Goal: Task Accomplishment & Management: Complete application form

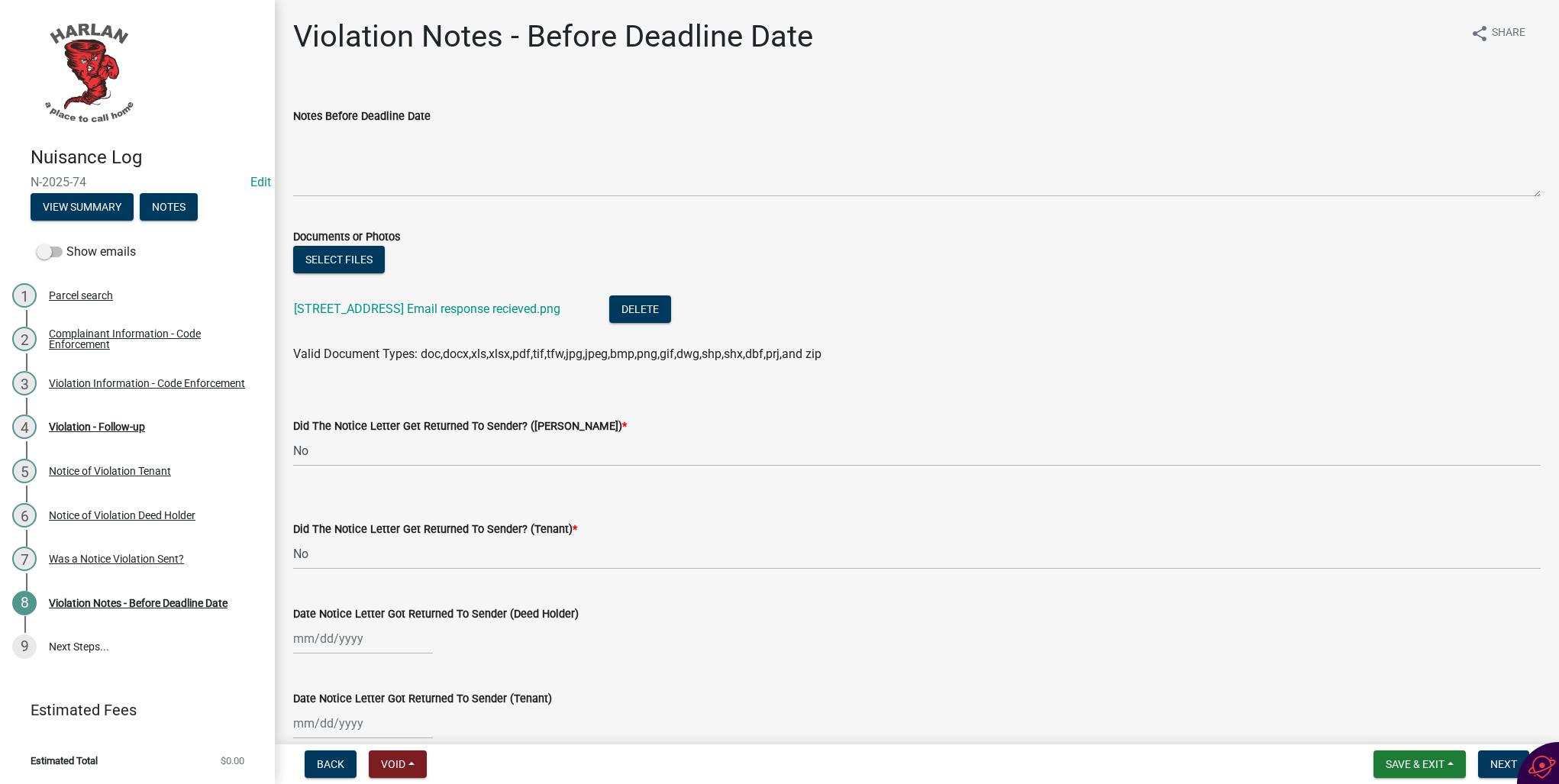
select select "487603ca-b45a-4c36-b707-2c3ad8467b2a"
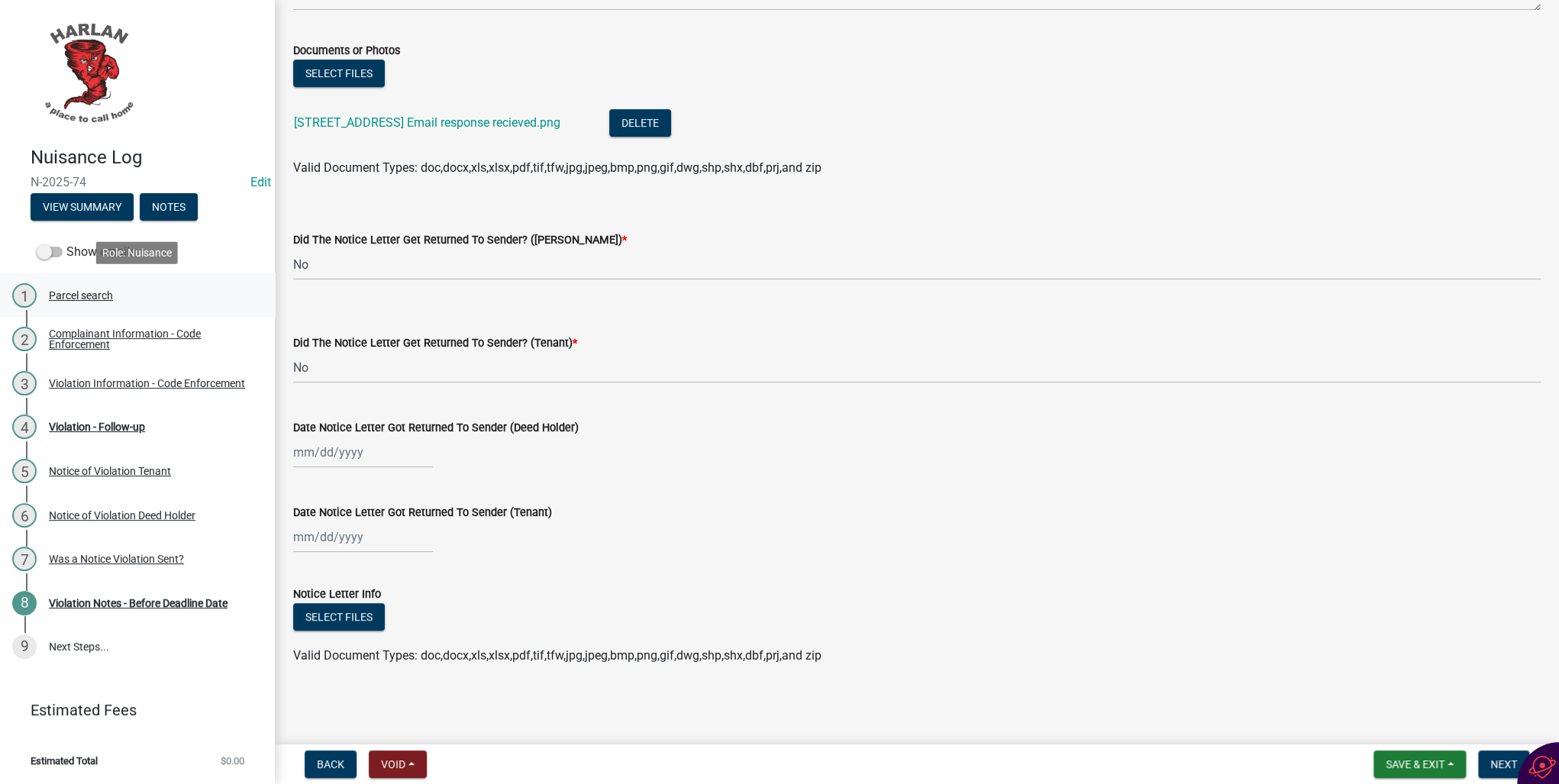
click at [69, 298] on div "Parcel search" at bounding box center [81, 295] width 65 height 11
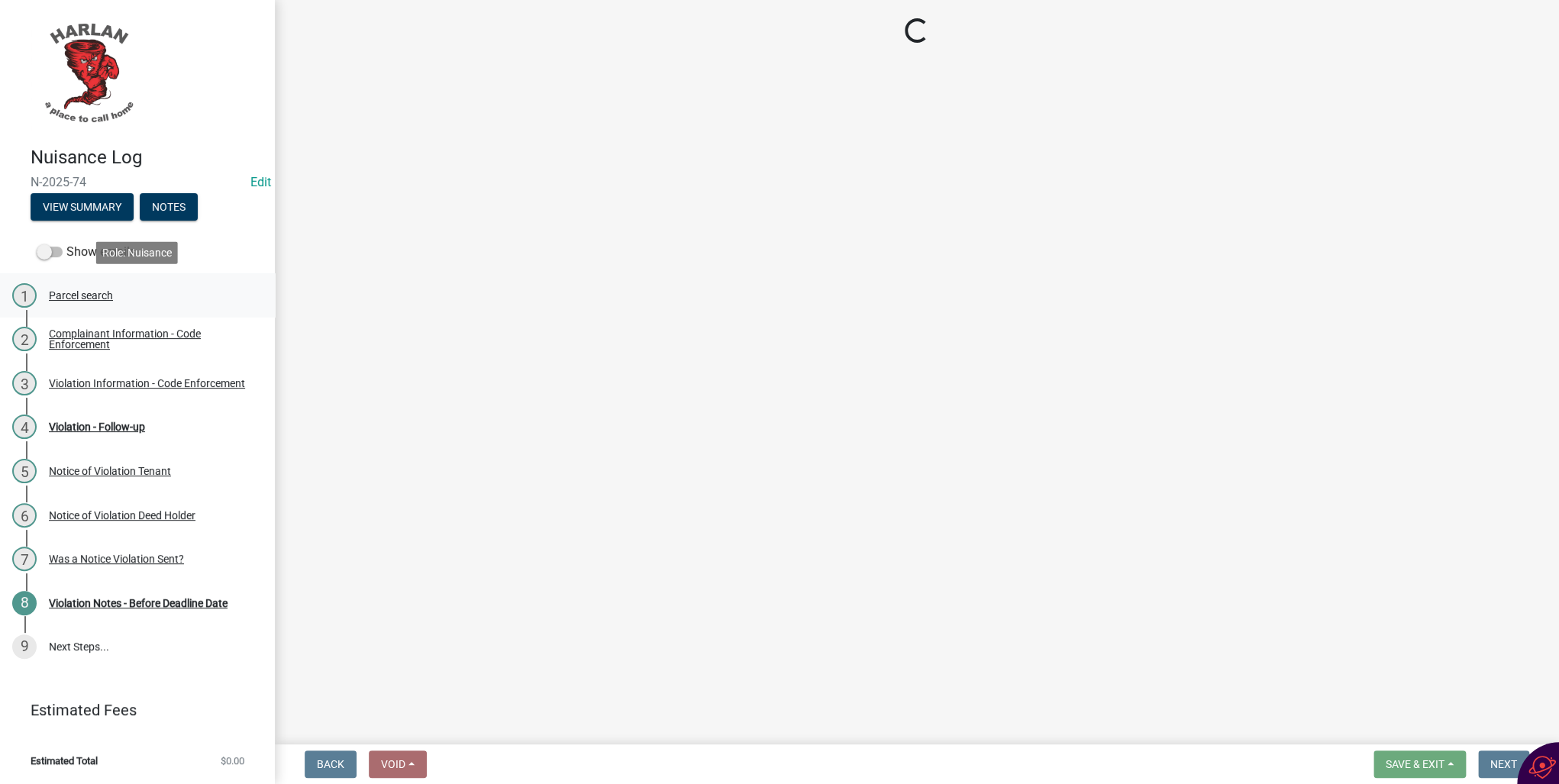
scroll to position [0, 0]
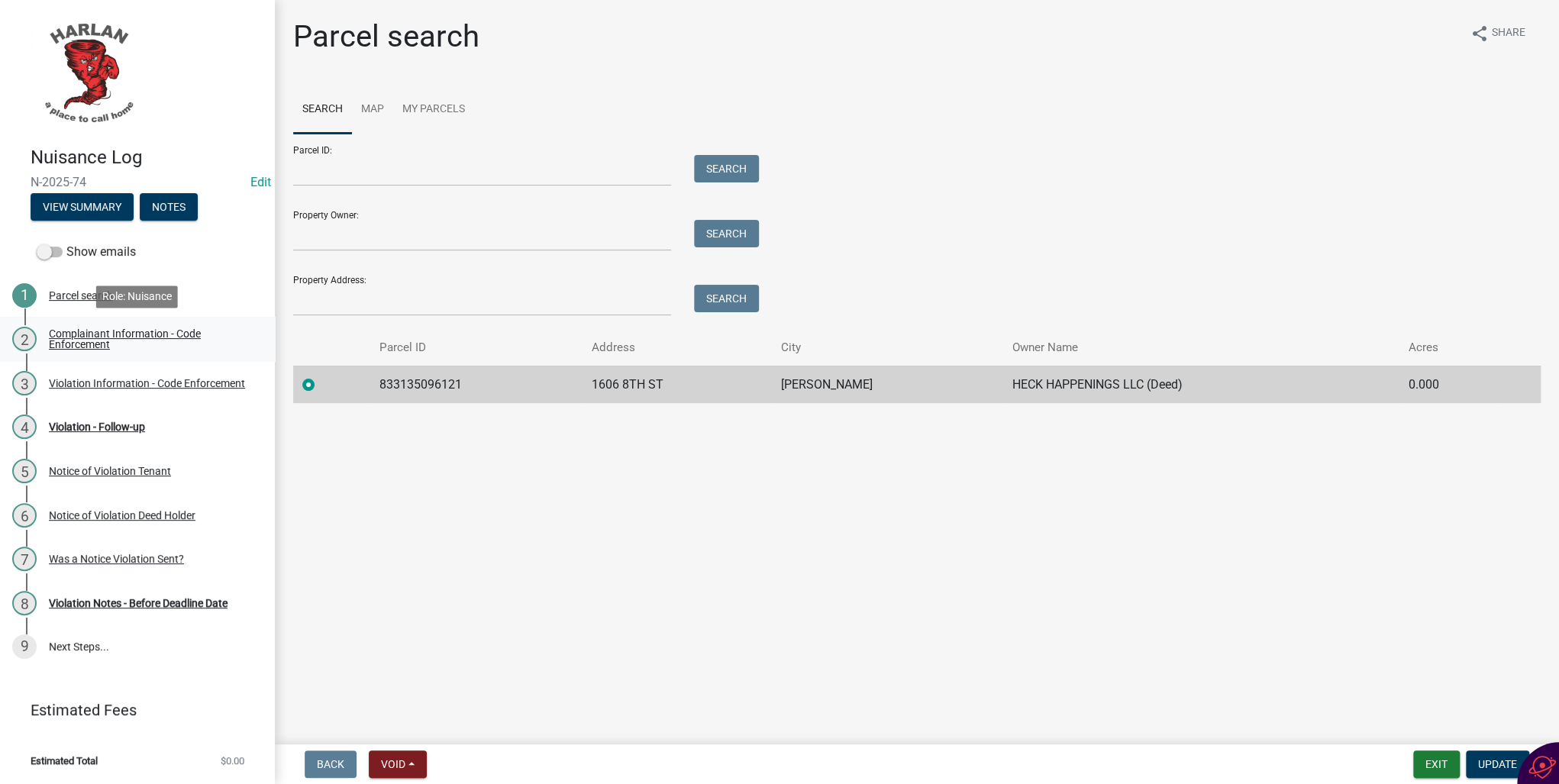
click at [88, 336] on div "Complainant Information - Code Enforcement" at bounding box center [150, 339] width 201 height 22
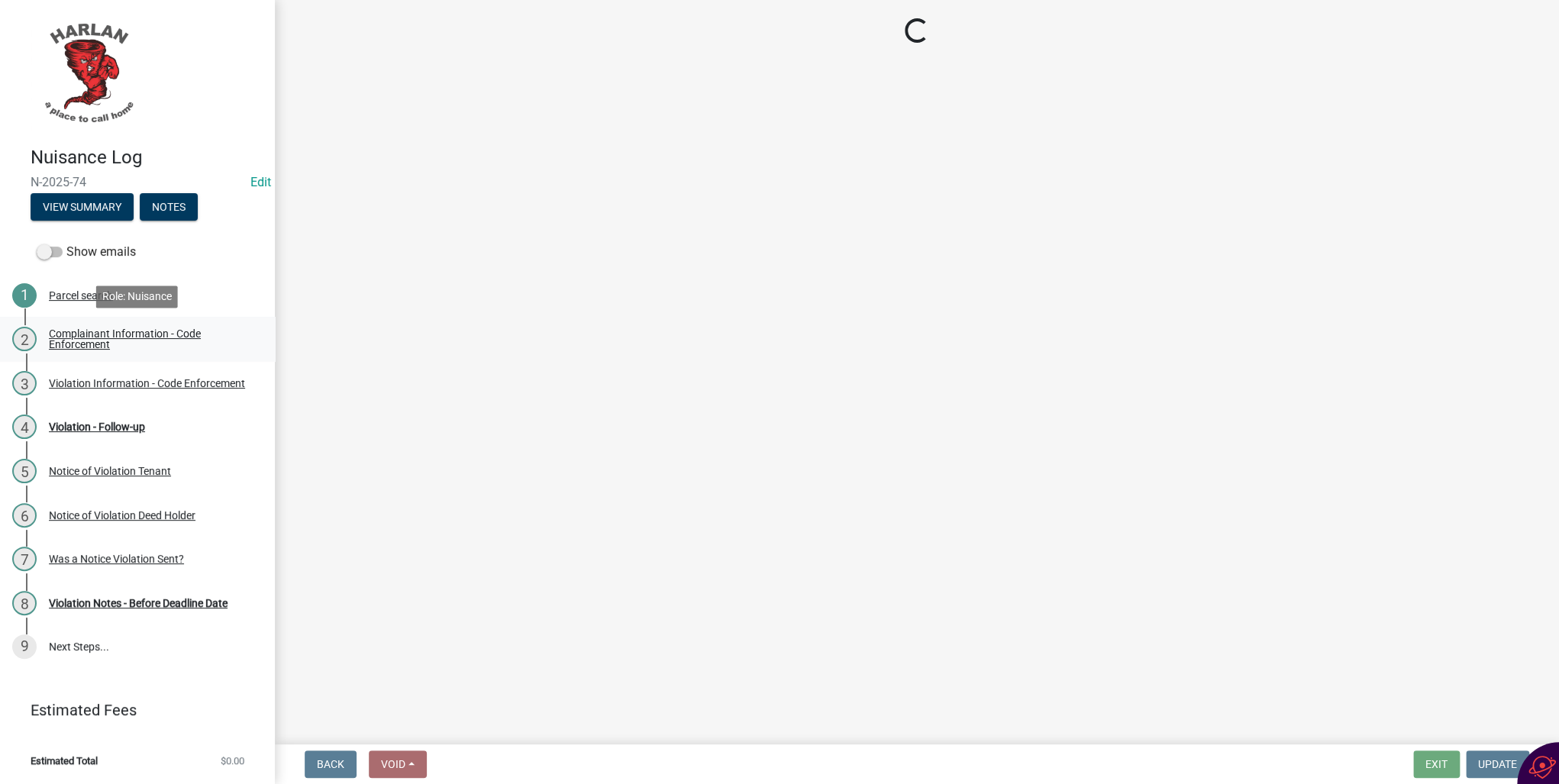
select select "49b6a45b-4058-468a-b08f-043d13f31423"
select select "c036b1b8-0d0a-4718-af47-3855d29bc181"
select select "d0241054-40f9-4b9b-84ae-c36b80326f00"
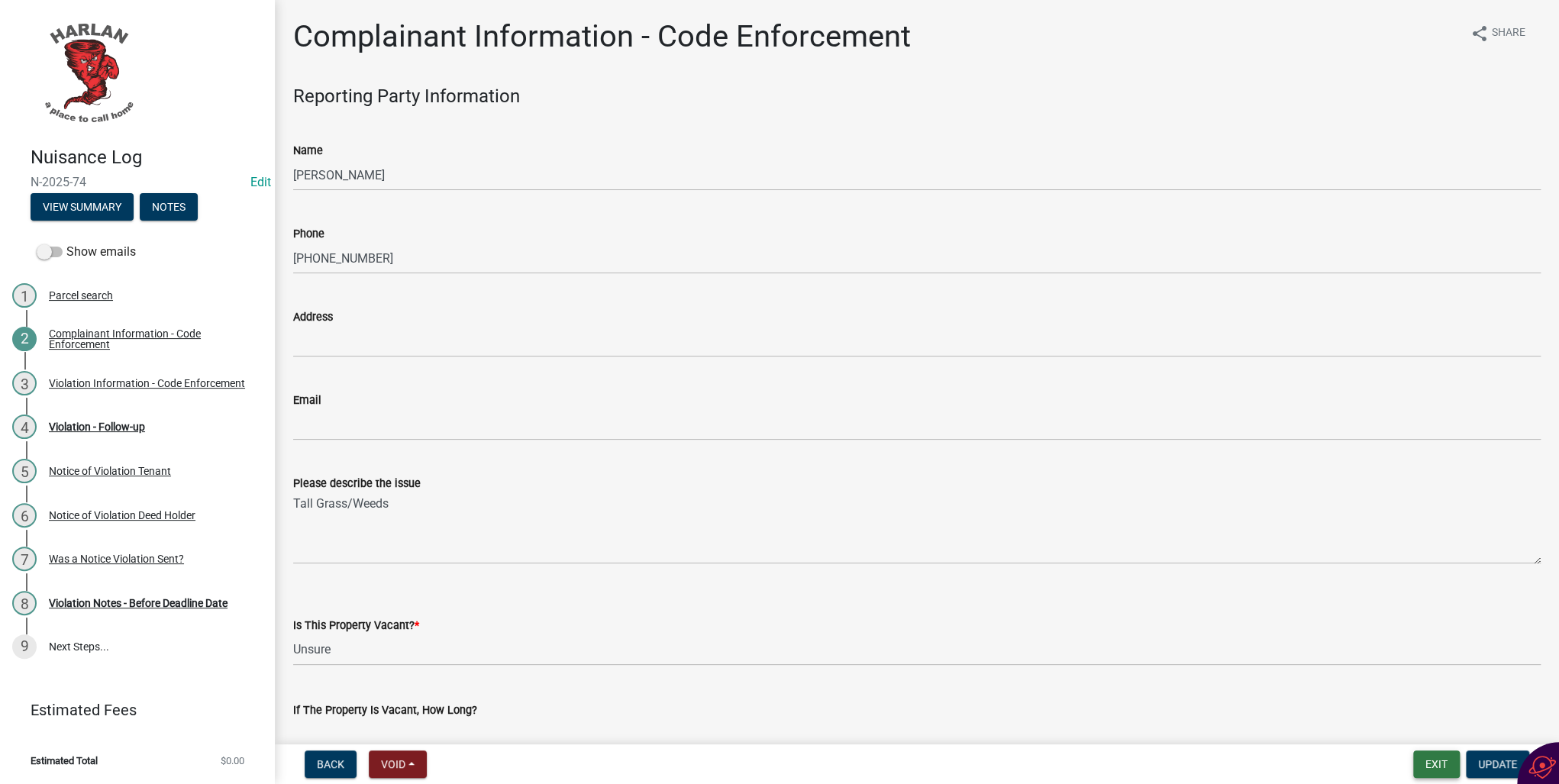
click at [1432, 763] on button "Exit" at bounding box center [1437, 763] width 47 height 27
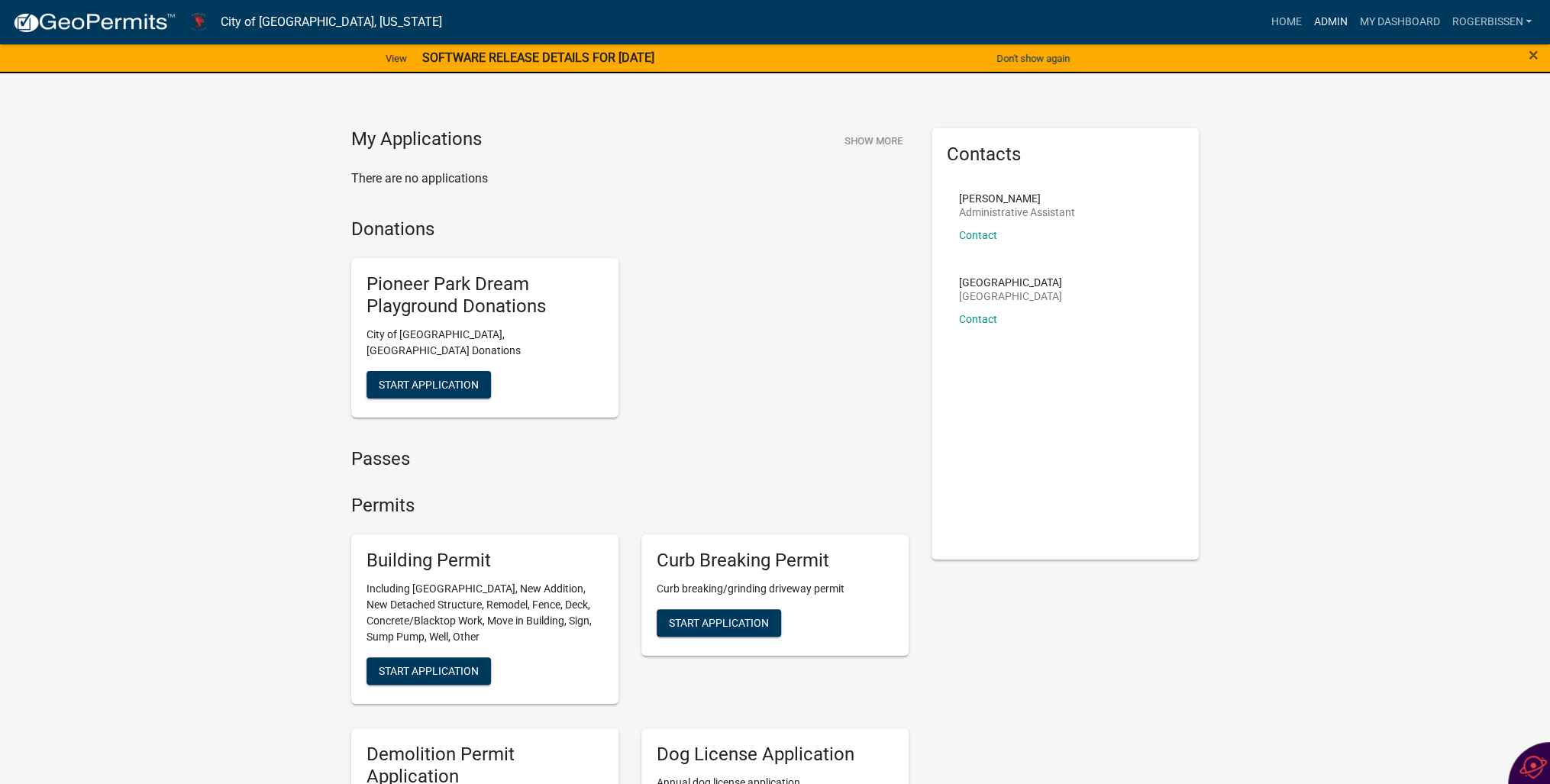
click at [1320, 20] on link "Admin" at bounding box center [1329, 22] width 46 height 29
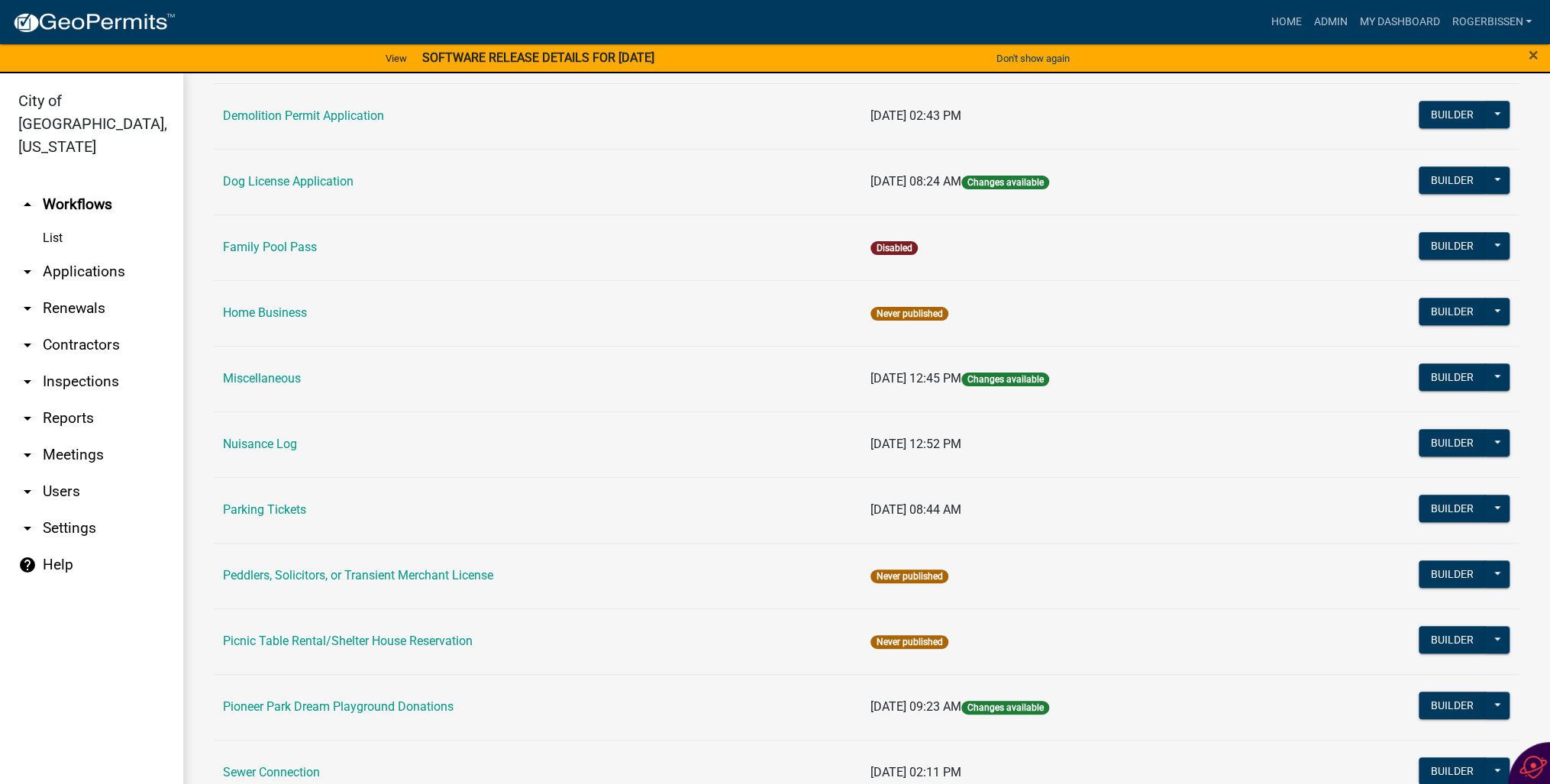
scroll to position [672, 0]
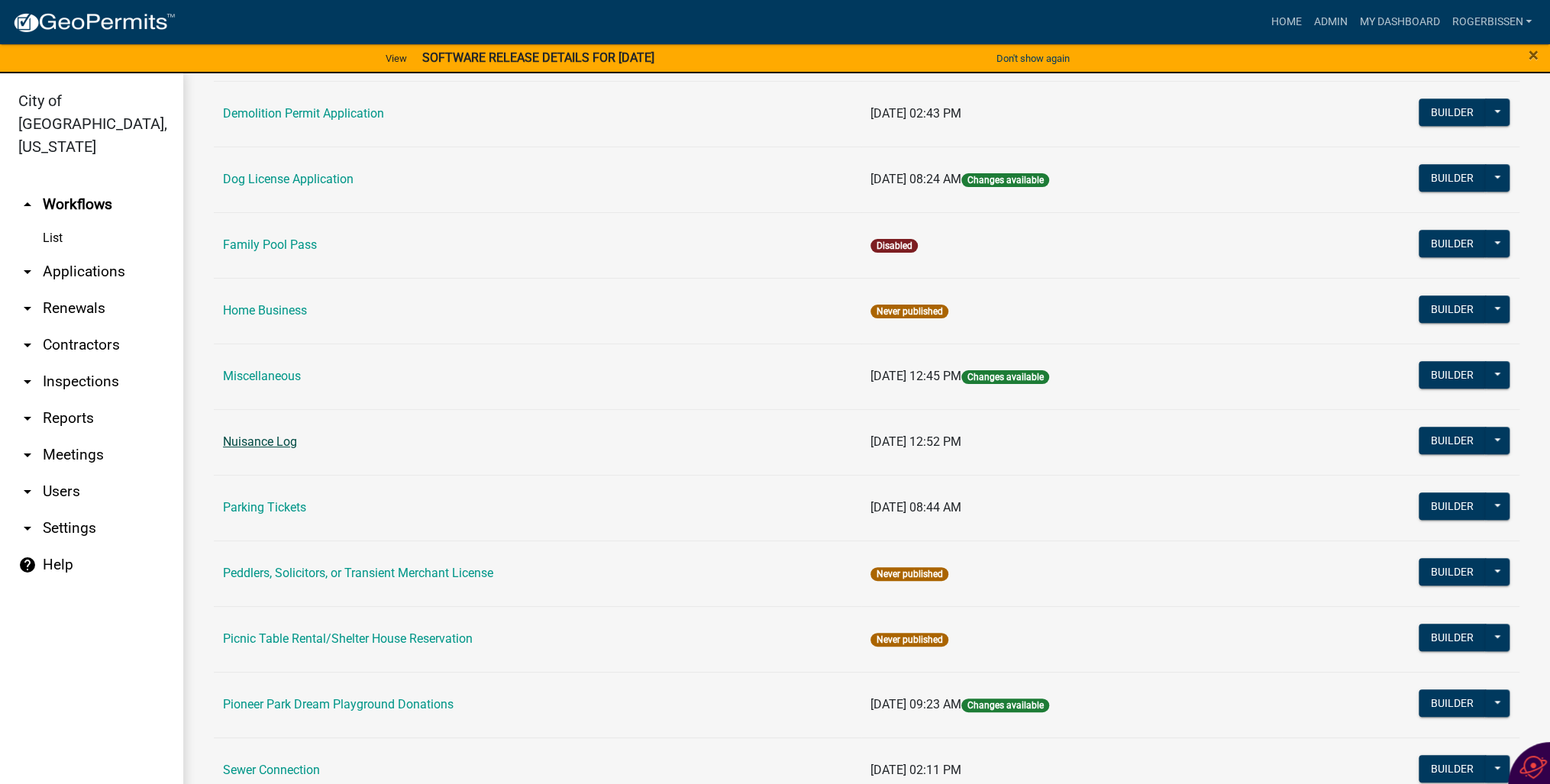
click at [270, 436] on link "Nuisance Log" at bounding box center [260, 441] width 74 height 15
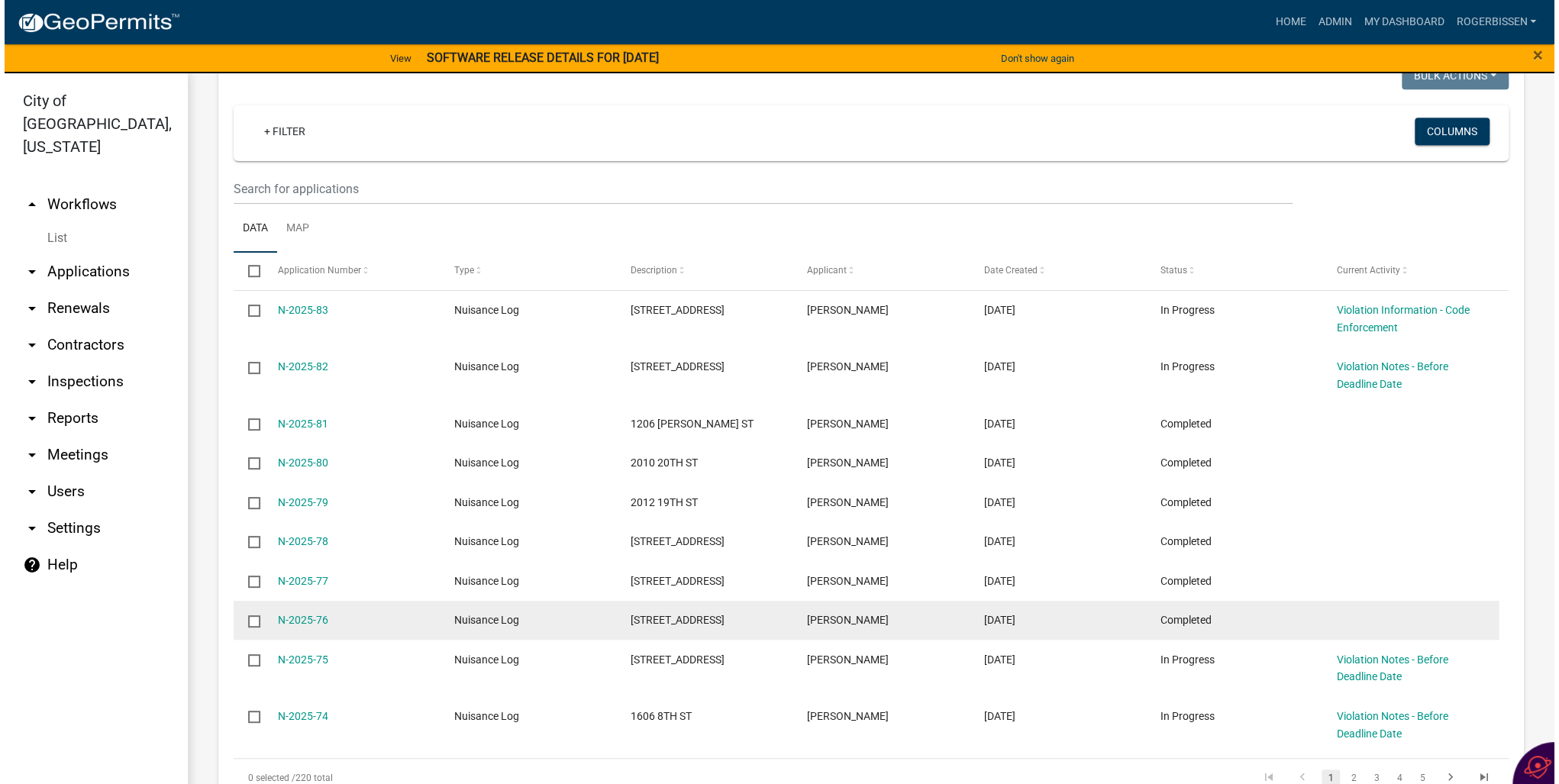
scroll to position [672, 0]
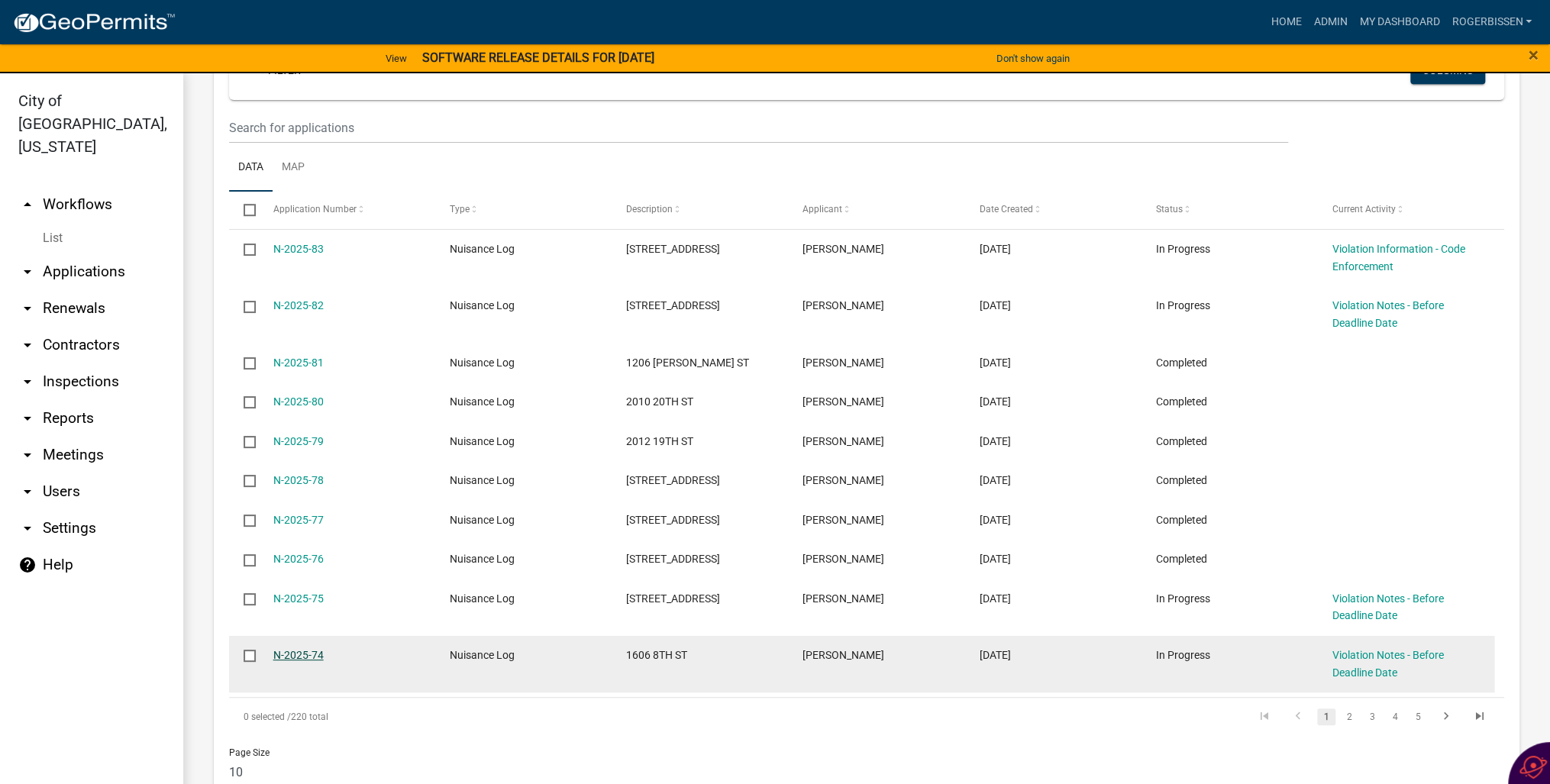
click at [287, 658] on link "N-2025-74" at bounding box center [298, 654] width 51 height 12
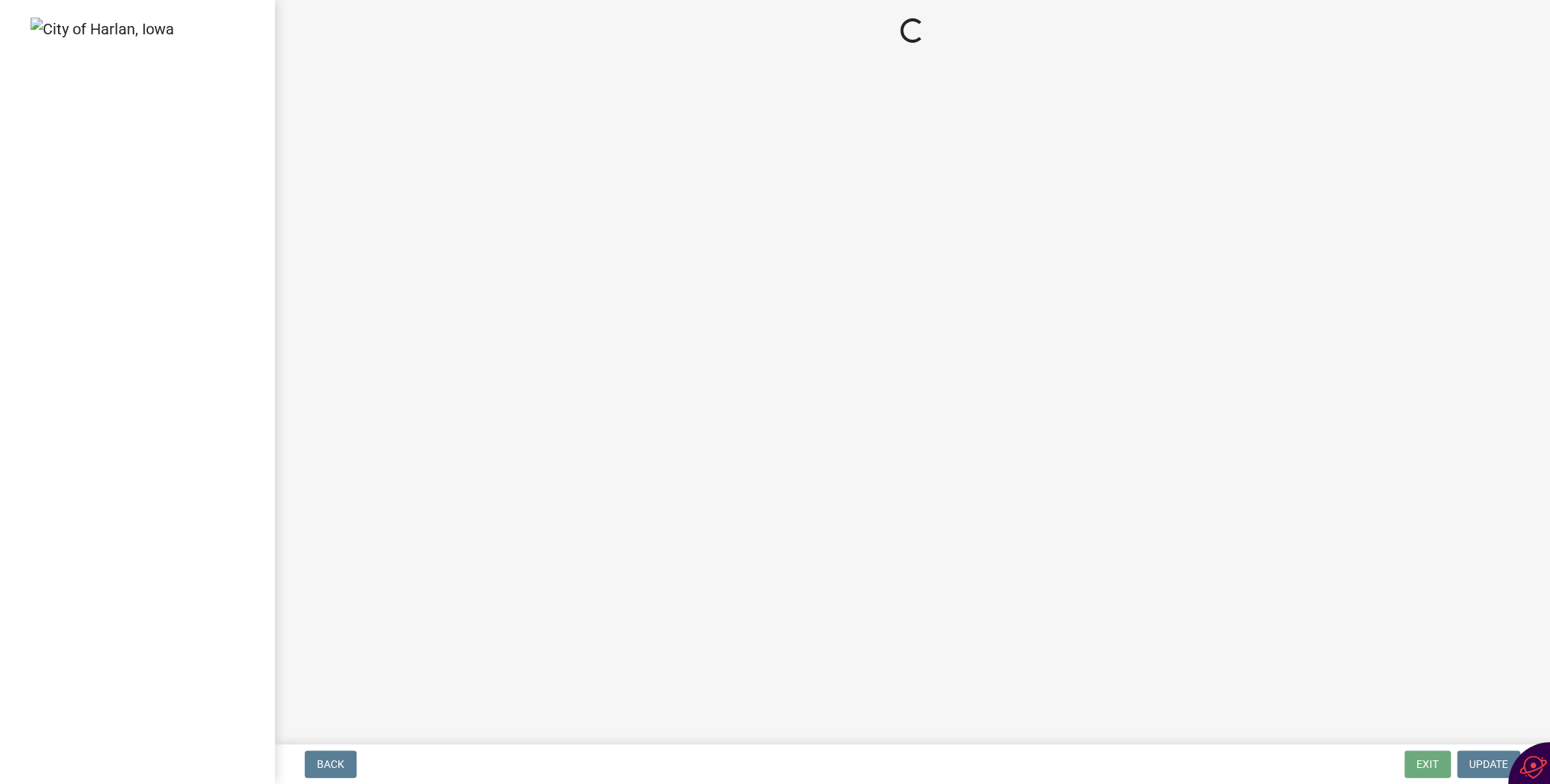
select select "487603ca-b45a-4c36-b707-2c3ad8467b2a"
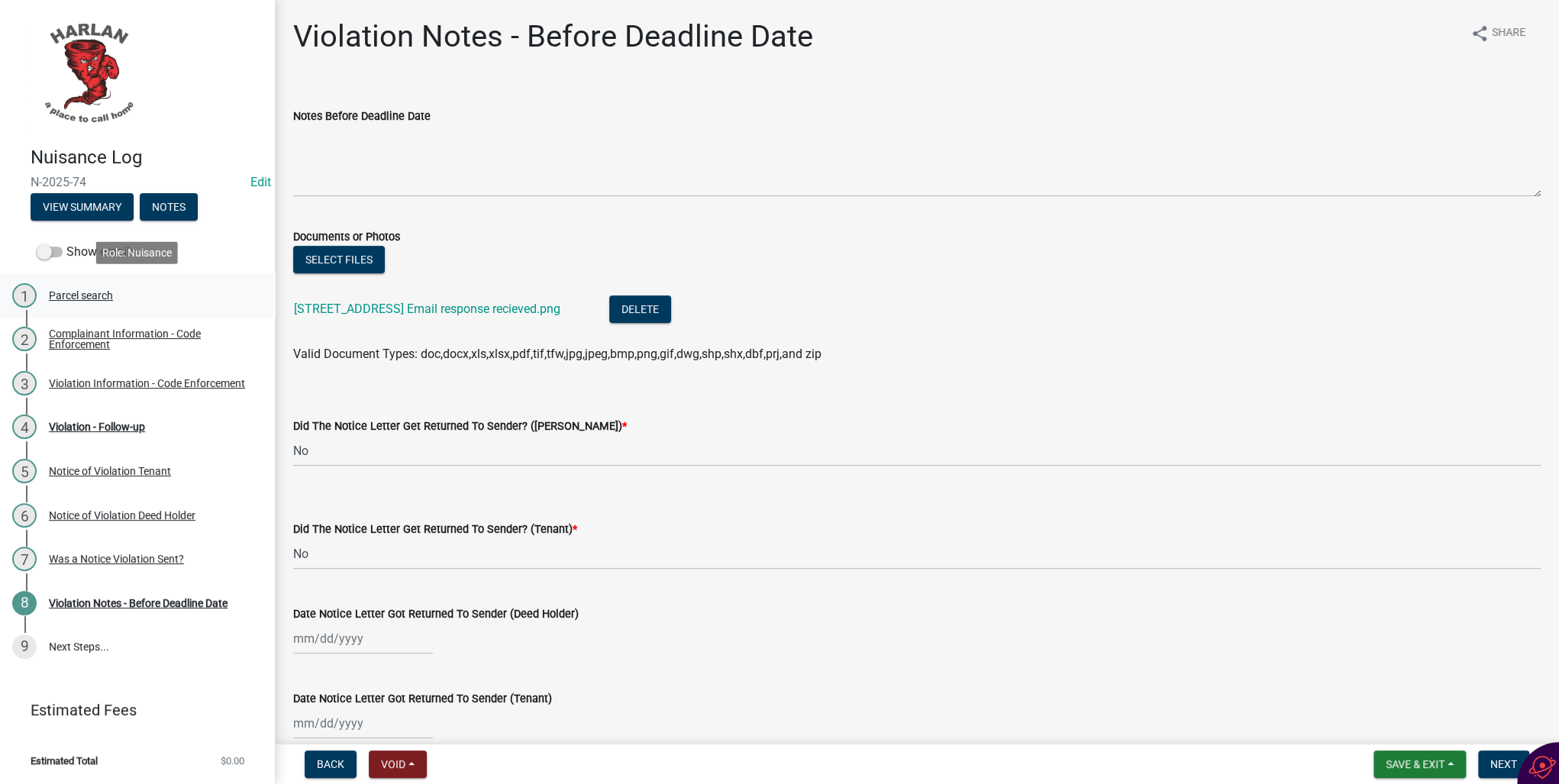
click at [68, 297] on div "Parcel search" at bounding box center [81, 295] width 65 height 11
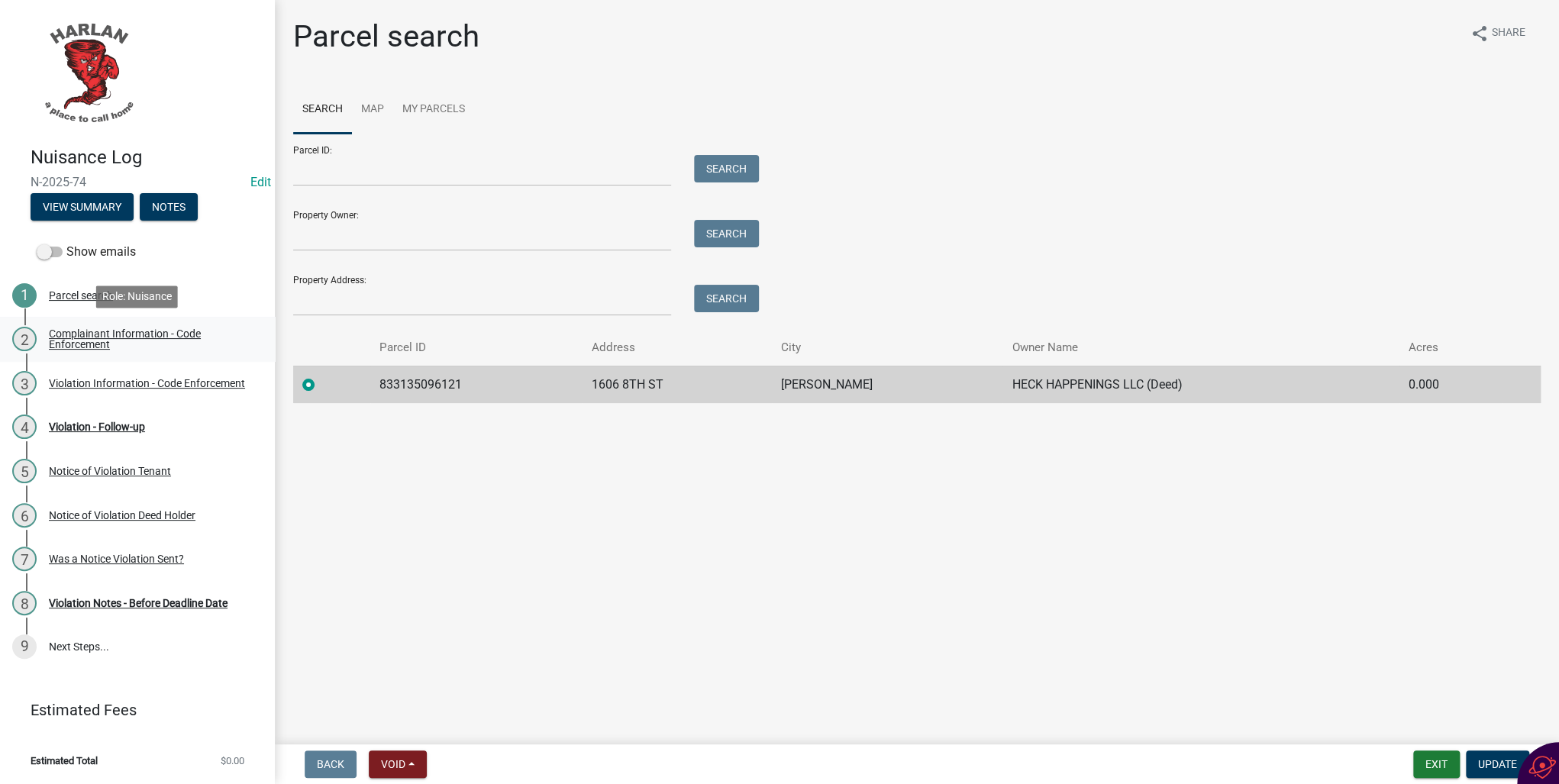
click at [97, 339] on div "Complainant Information - Code Enforcement" at bounding box center [150, 339] width 201 height 22
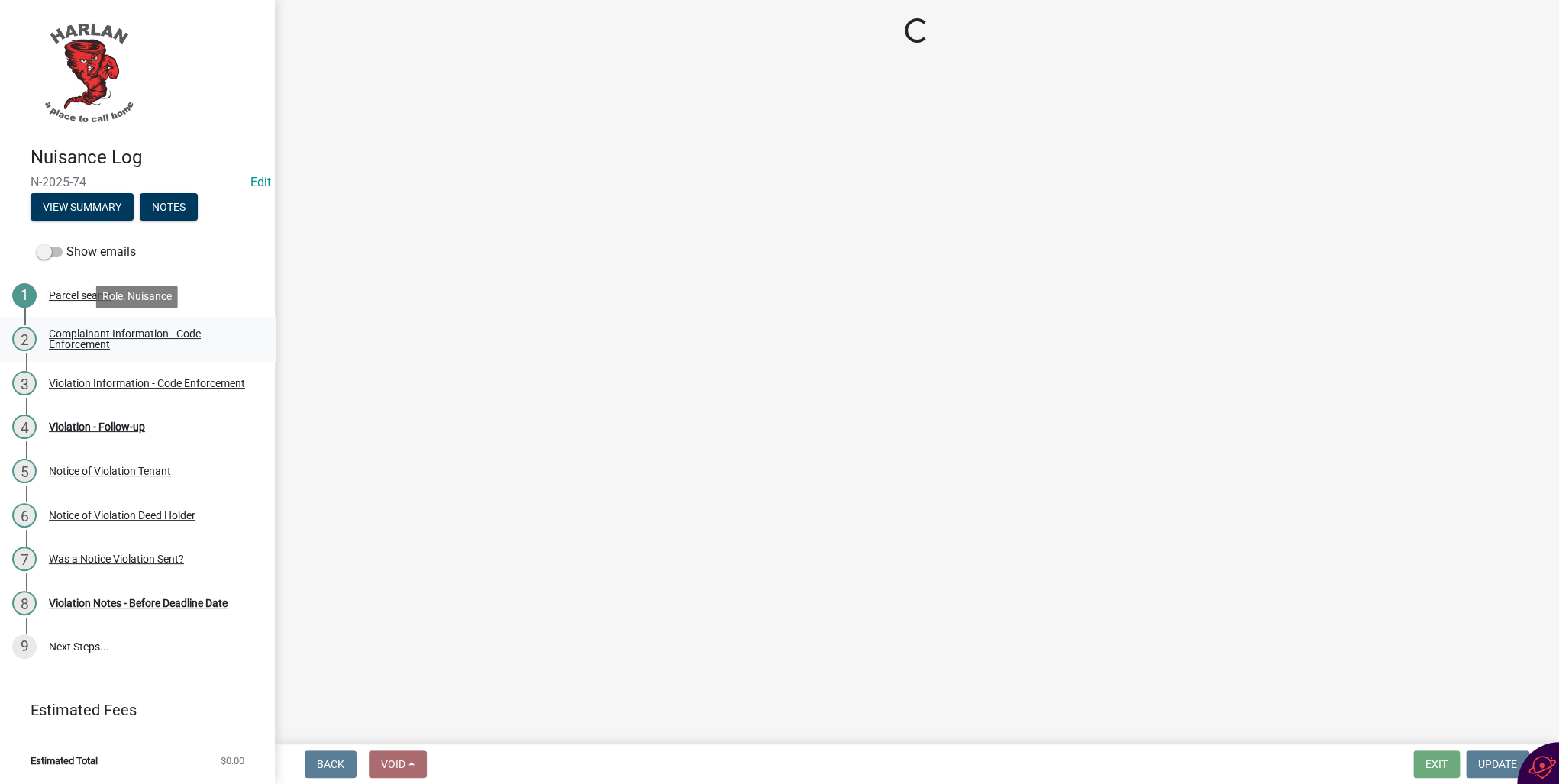
select select "49b6a45b-4058-468a-b08f-043d13f31423"
select select "c036b1b8-0d0a-4718-af47-3855d29bc181"
select select "d0241054-40f9-4b9b-84ae-c36b80326f00"
